Goal: Transaction & Acquisition: Book appointment/travel/reservation

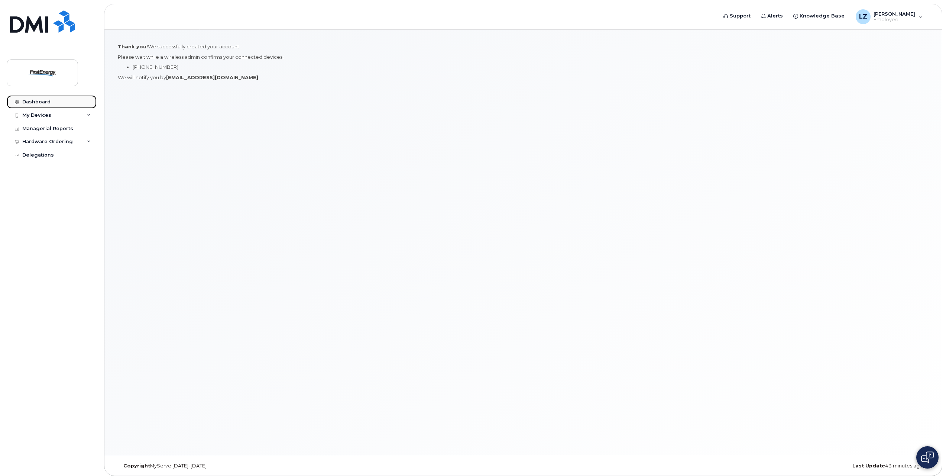
click at [37, 103] on div "Dashboard" at bounding box center [36, 102] width 28 height 6
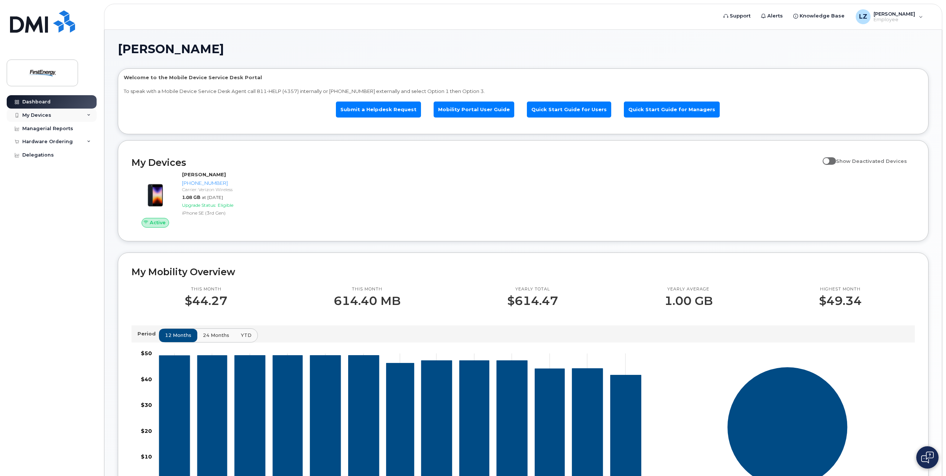
click at [90, 114] on icon at bounding box center [89, 115] width 4 height 4
click at [457, 108] on link "Mobility Portal User Guide" at bounding box center [474, 109] width 81 height 16
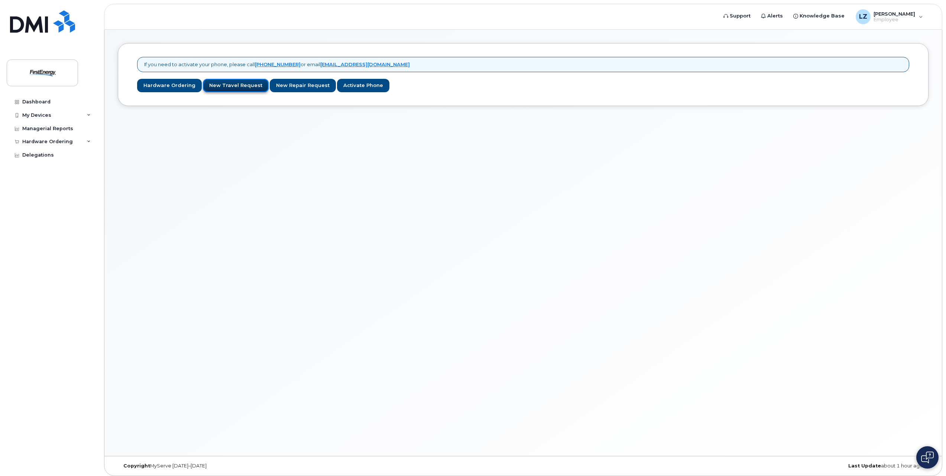
click at [205, 86] on link "New Travel Request" at bounding box center [236, 86] width 66 height 14
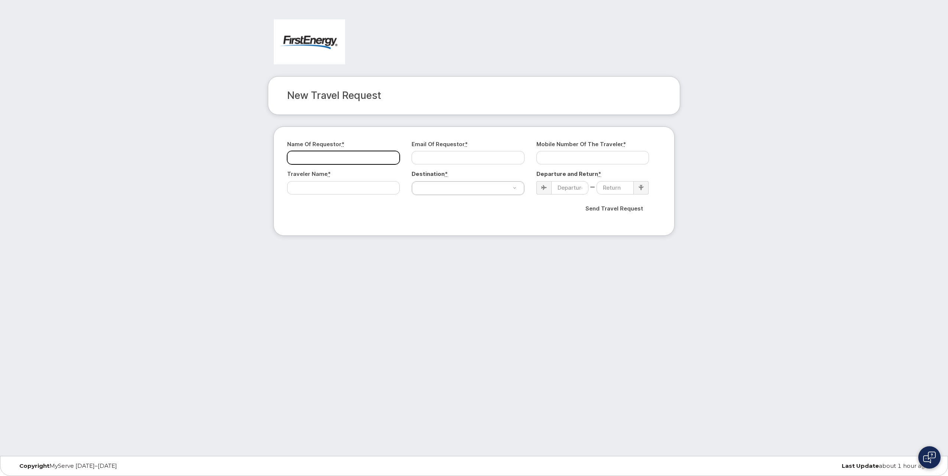
click at [384, 158] on input "Name of Requestor *" at bounding box center [343, 157] width 113 height 13
type input "[PERSON_NAME]"
type input "lzalesny@firstenergycorp.com"
click at [608, 158] on input "Mobile Number of the Traveler *" at bounding box center [592, 157] width 113 height 13
type input "3302170867"
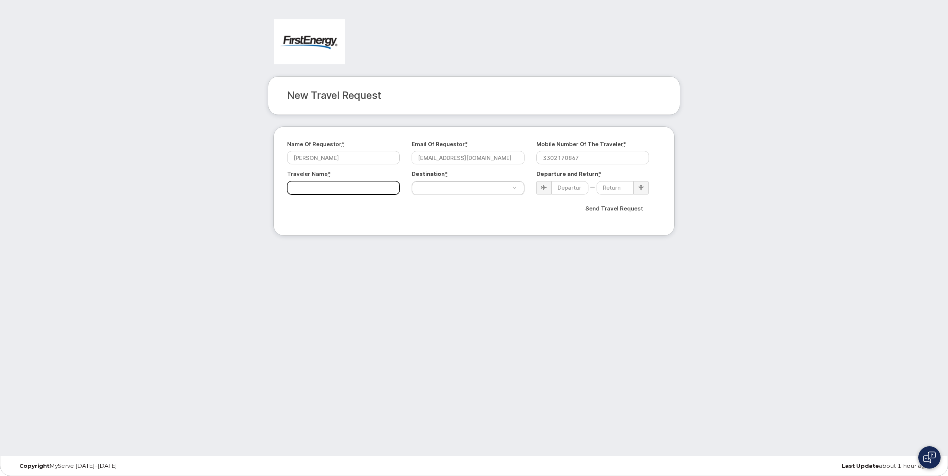
click at [363, 182] on input "Traveler Name *" at bounding box center [343, 187] width 113 height 13
type input "[PERSON_NAME]"
type input "port"
select select "[GEOGRAPHIC_DATA]"
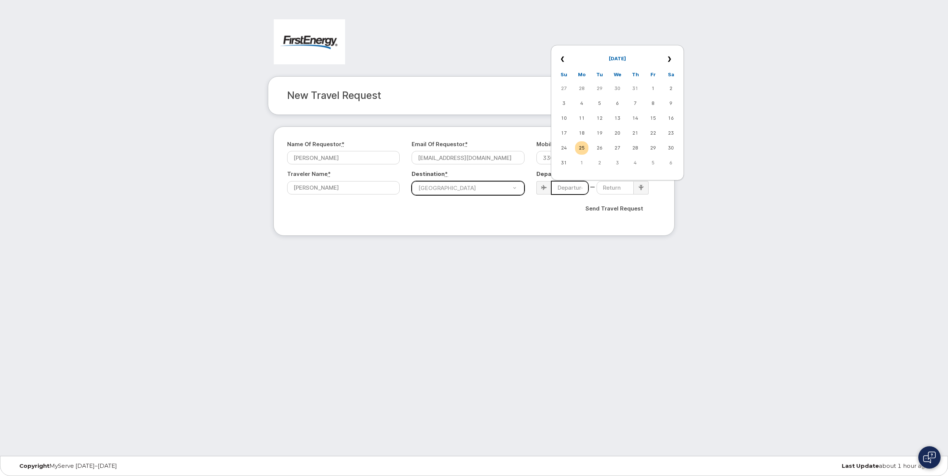
click at [567, 184] on input at bounding box center [569, 187] width 37 height 13
click at [586, 147] on td "25" at bounding box center [581, 147] width 13 height 13
type input "2025-08-25"
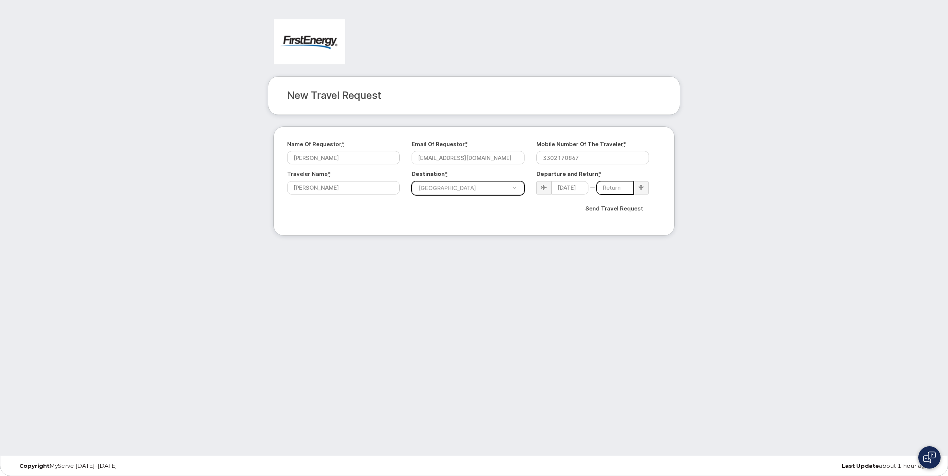
click at [629, 190] on input at bounding box center [615, 187] width 37 height 13
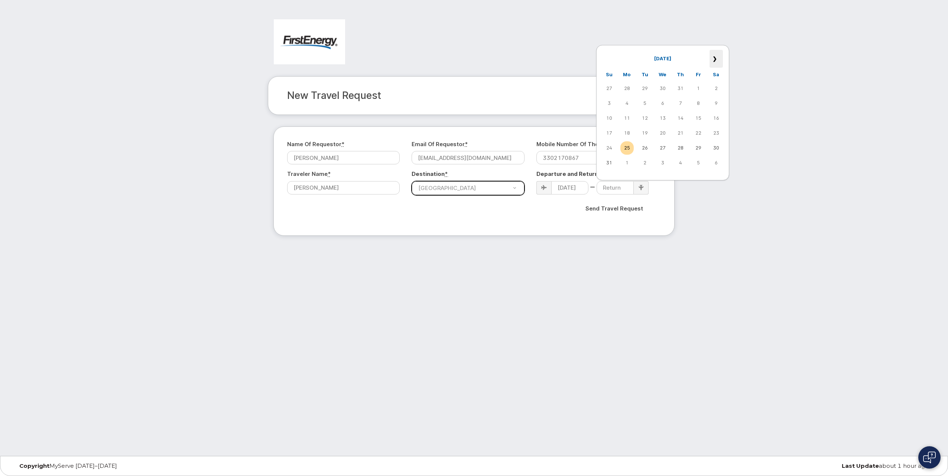
click at [714, 63] on th "»" at bounding box center [716, 59] width 13 height 18
click at [606, 103] on td "7" at bounding box center [609, 103] width 13 height 13
type input "2025-09-07"
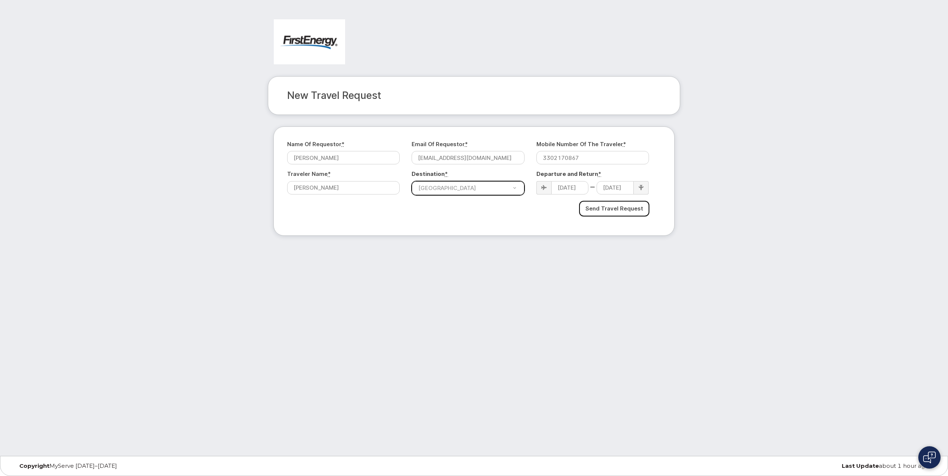
click at [609, 205] on input "Send Travel Request" at bounding box center [614, 209] width 70 height 16
